Goal: Task Accomplishment & Management: Use online tool/utility

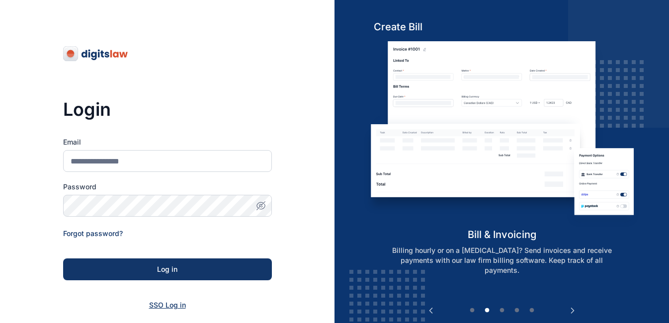
click at [173, 305] on span "SSO Log in" at bounding box center [167, 305] width 37 height 8
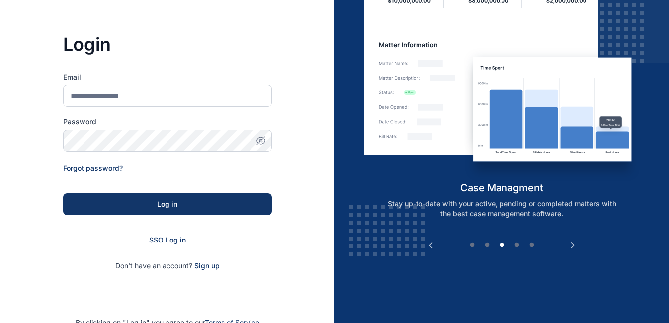
scroll to position [67, 0]
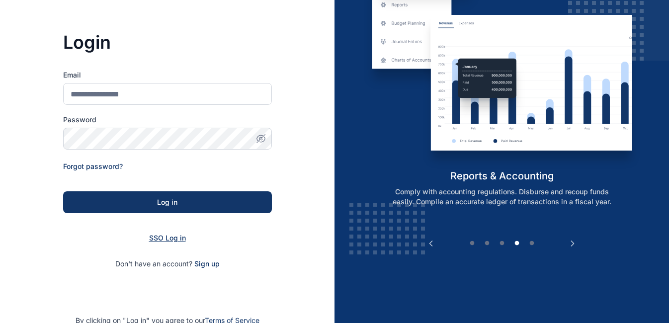
click at [166, 239] on span "SSO Log in" at bounding box center [167, 238] width 37 height 8
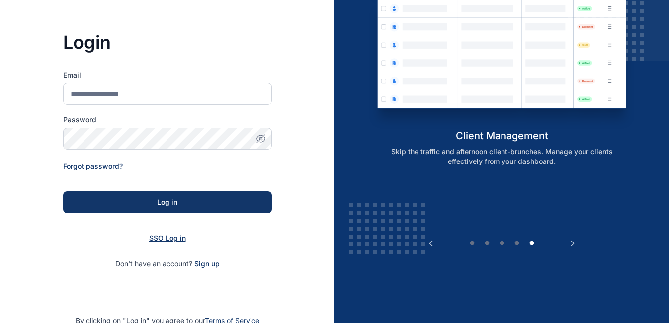
scroll to position [130, 0]
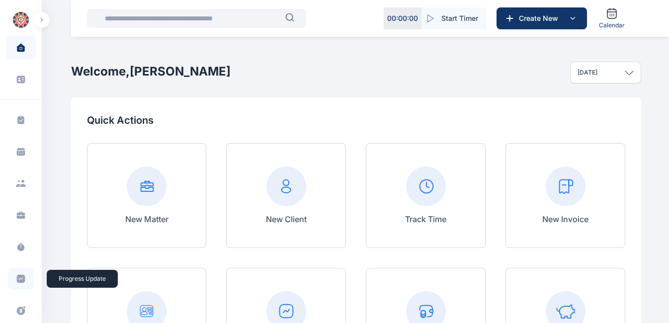
scroll to position [31, 0]
click at [19, 283] on icon at bounding box center [21, 280] width 8 height 8
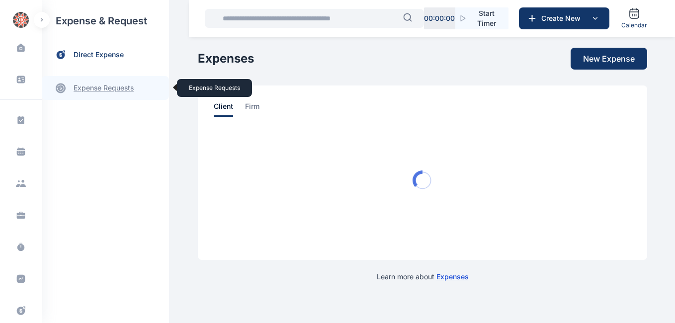
click at [91, 87] on link "expense requests expense requests" at bounding box center [105, 88] width 127 height 24
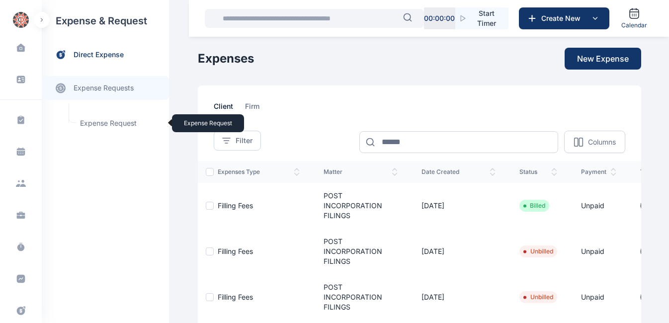
click at [96, 122] on span "Expense Request Expense Request" at bounding box center [119, 123] width 90 height 19
